Goal: Transaction & Acquisition: Register for event/course

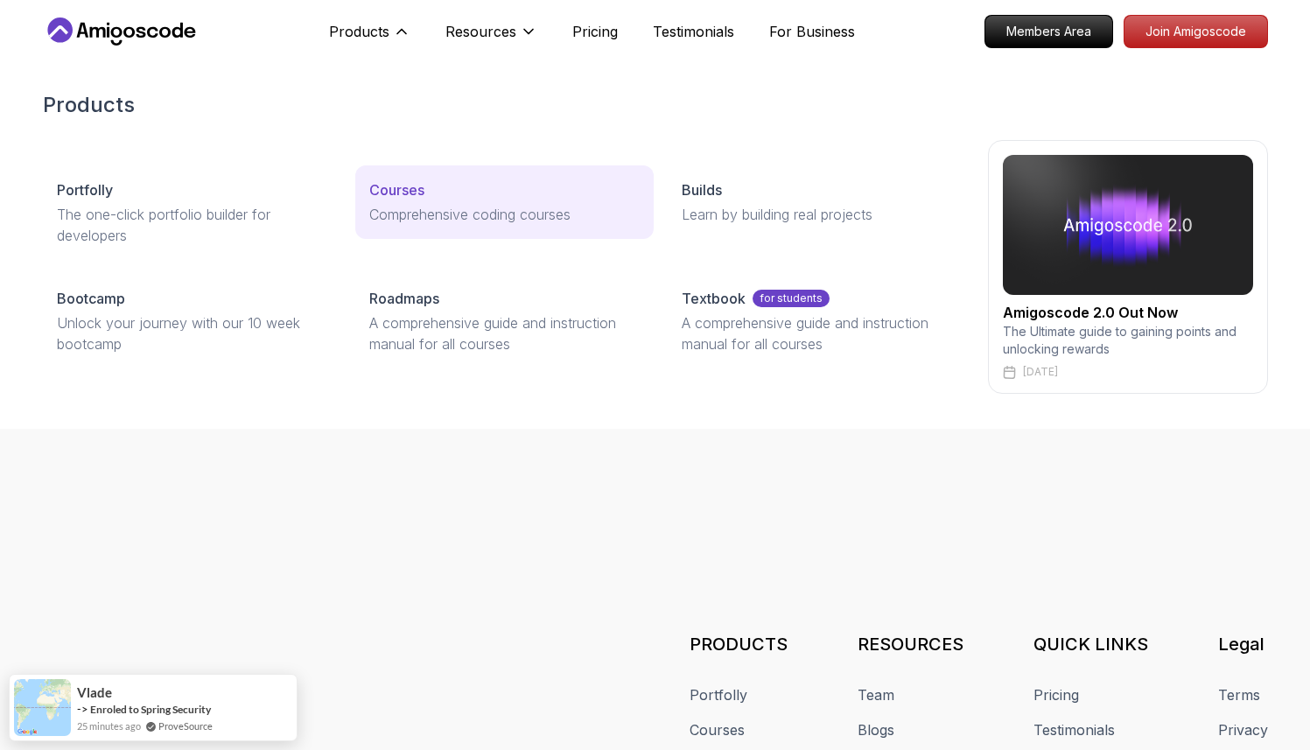
click at [430, 189] on div "Courses" at bounding box center [504, 189] width 270 height 21
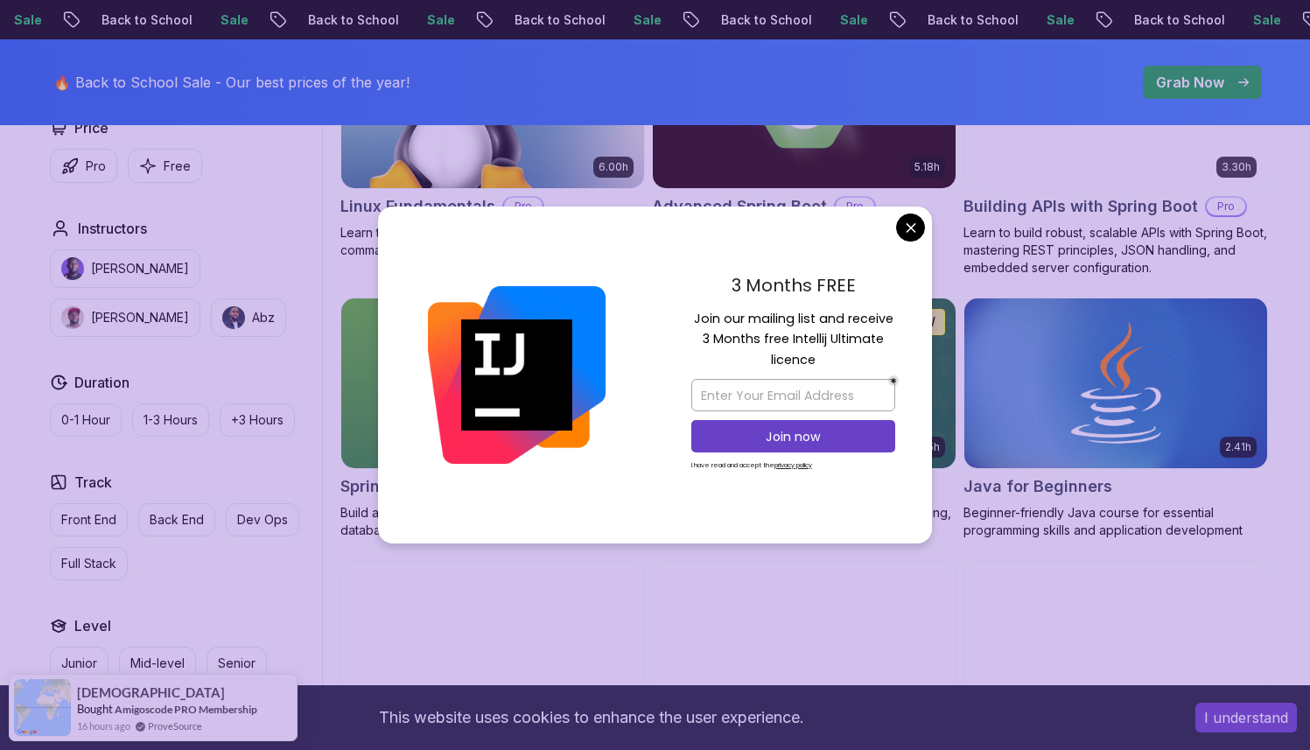
scroll to position [679, 0]
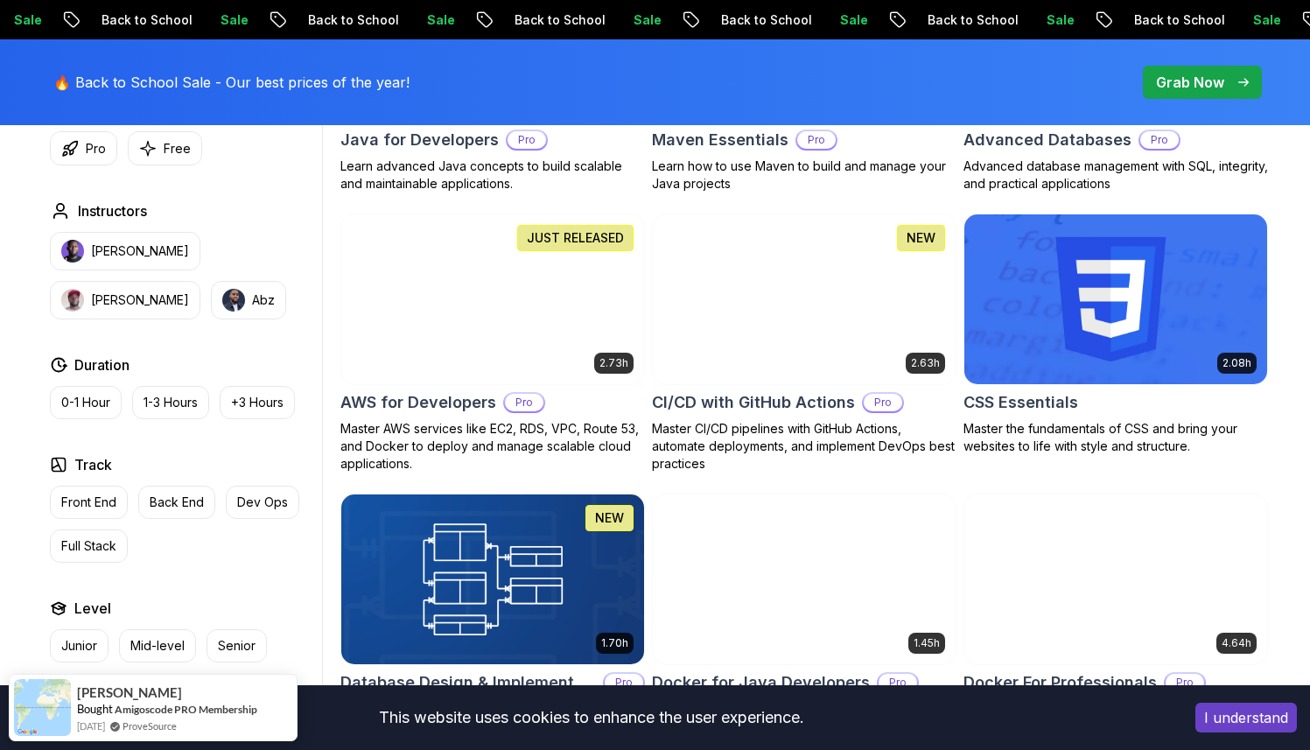
scroll to position [1266, 0]
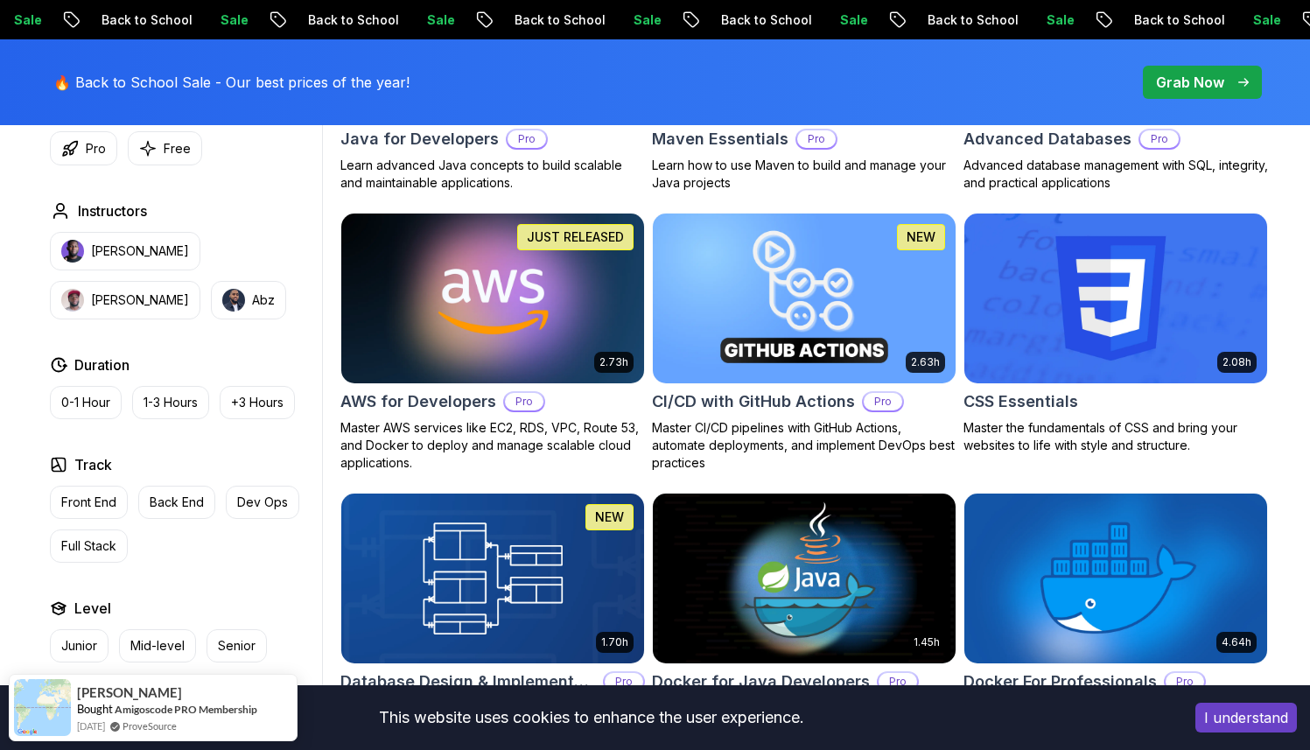
click at [460, 404] on h2 "AWS for Developers" at bounding box center [418, 401] width 156 height 25
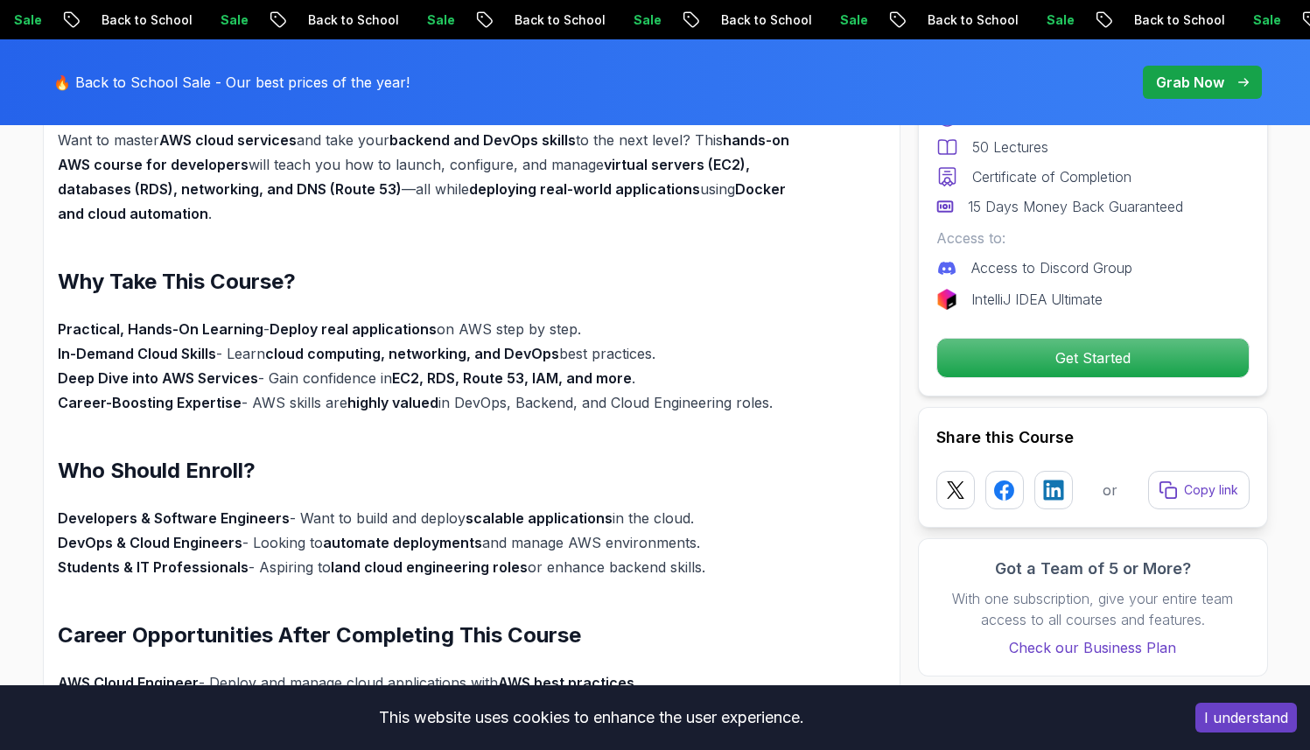
scroll to position [1328, 0]
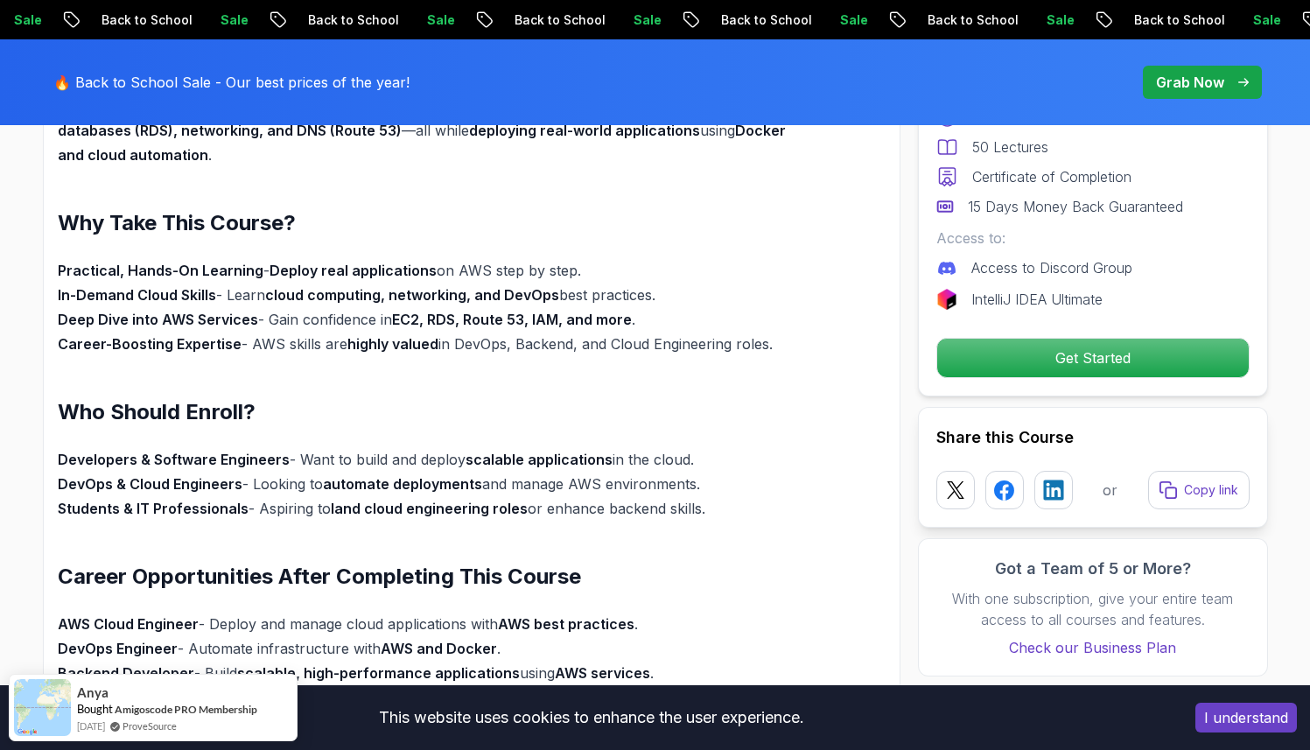
click at [1244, 720] on button "I understand" at bounding box center [1246, 718] width 102 height 30
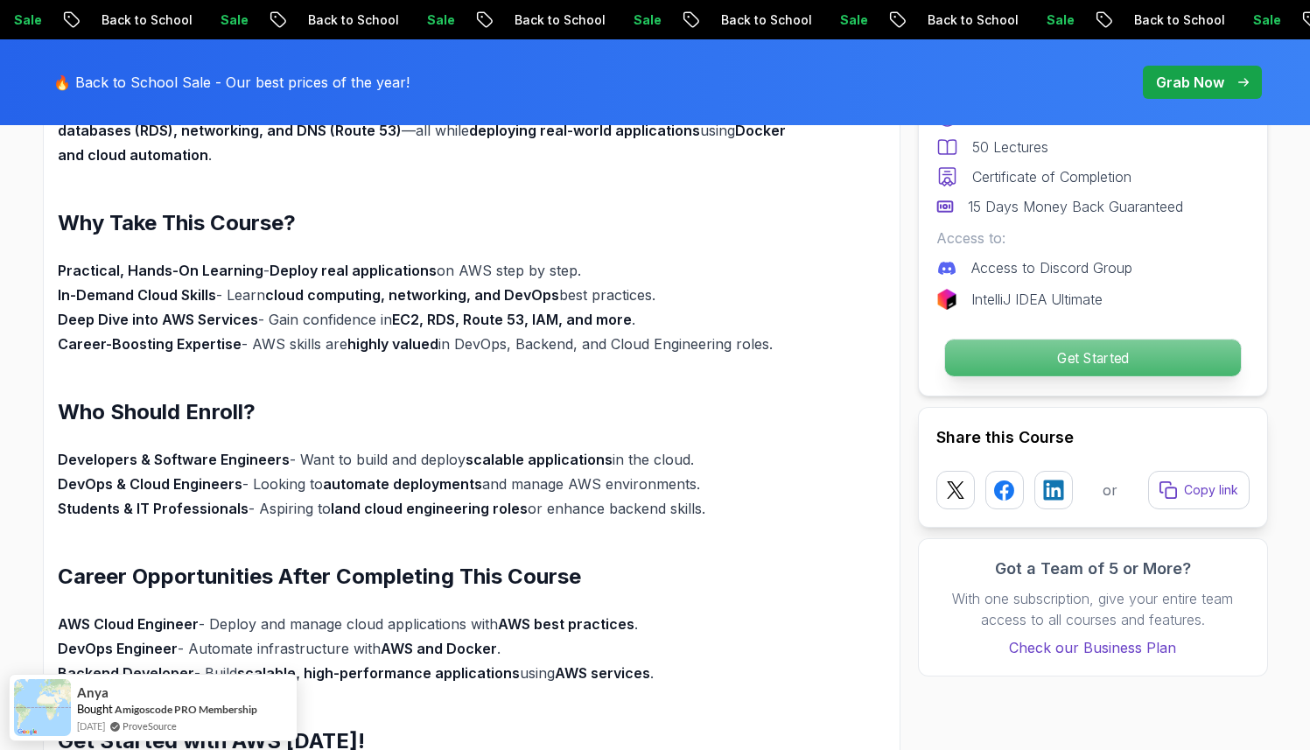
click at [1124, 375] on p "Get Started" at bounding box center [1092, 358] width 296 height 37
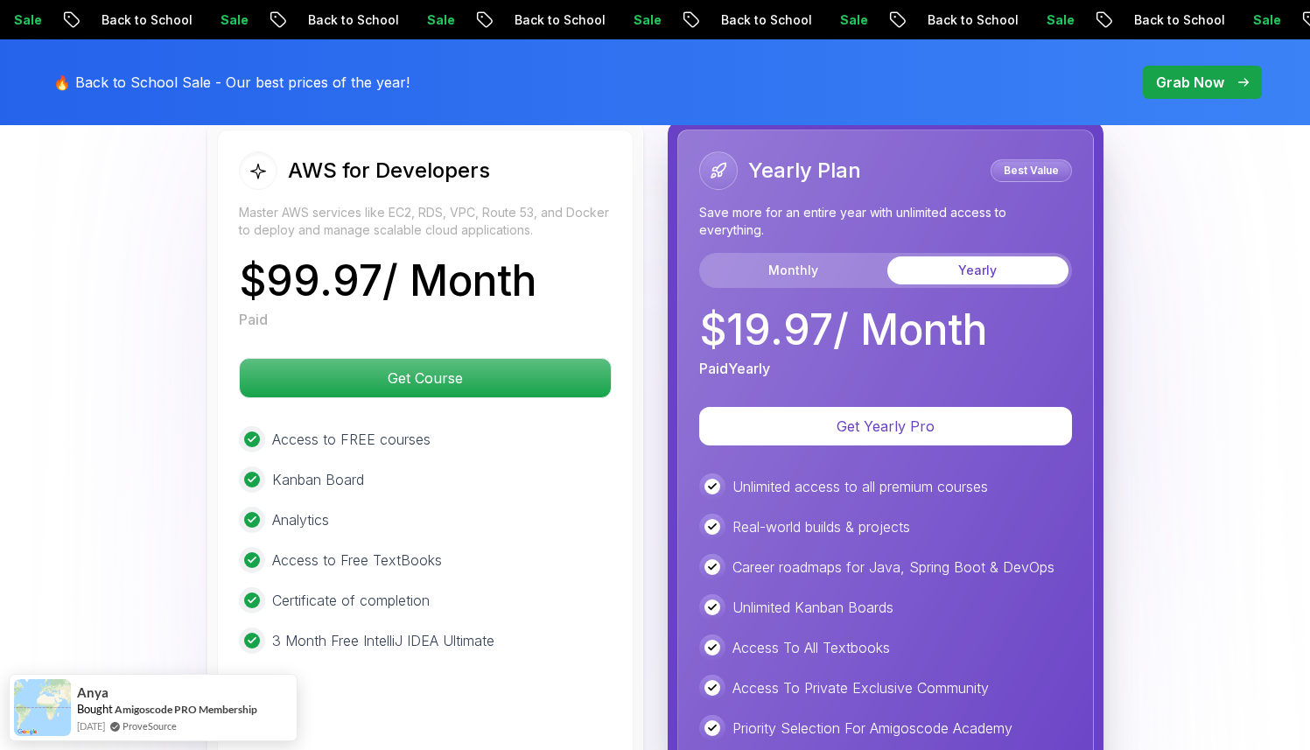
scroll to position [3828, 0]
